Goal: Transaction & Acquisition: Subscribe to service/newsletter

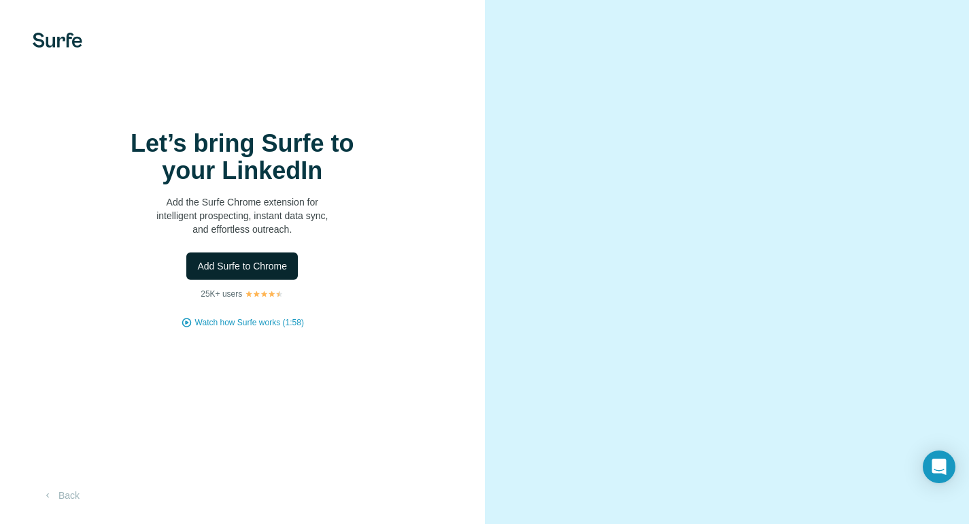
click at [246, 258] on button "Add Surfe to Chrome" at bounding box center [242, 265] width 112 height 27
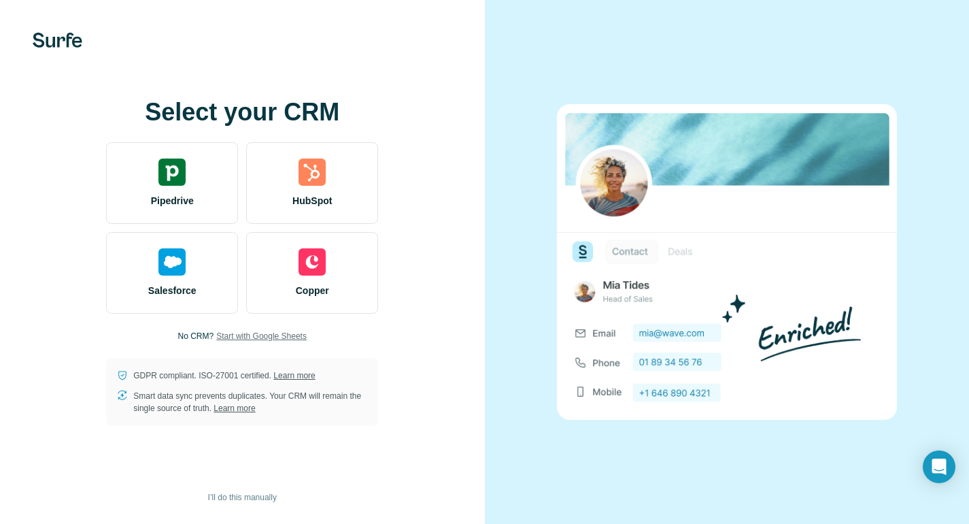
click at [299, 339] on span "Start with Google Sheets" at bounding box center [261, 336] width 90 height 12
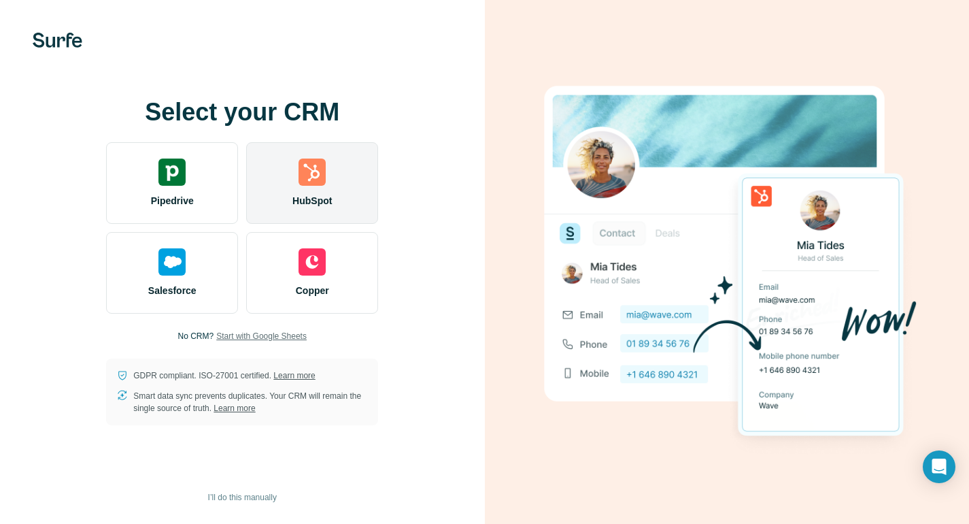
click at [331, 184] on div "HubSpot" at bounding box center [312, 183] width 132 height 82
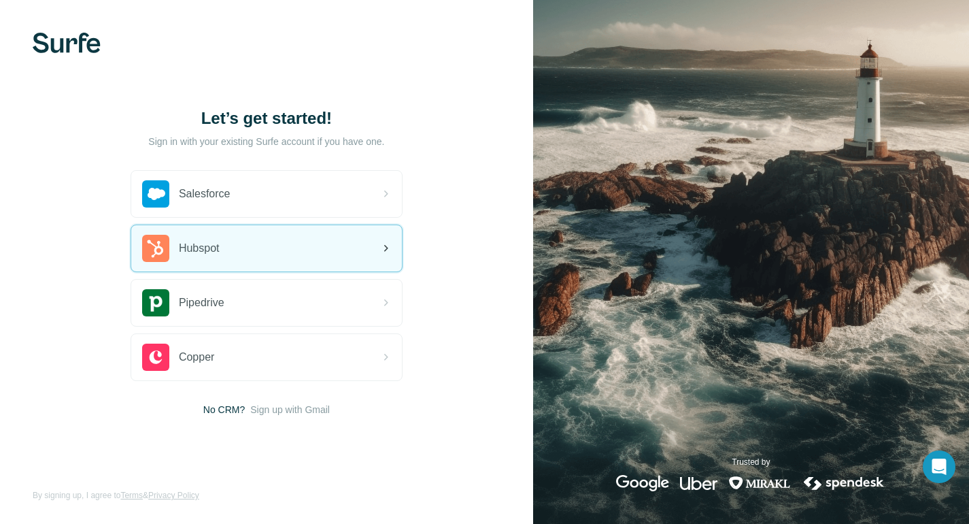
click at [324, 248] on div "Hubspot" at bounding box center [266, 248] width 271 height 46
